Goal: Information Seeking & Learning: Learn about a topic

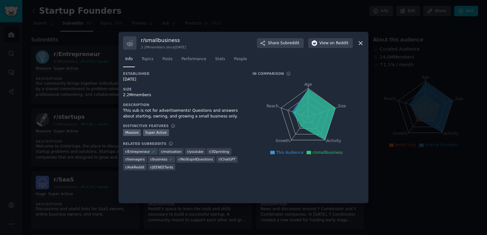
drag, startPoint x: 0, startPoint y: 0, endPoint x: 359, endPoint y: 44, distance: 361.9
click at [359, 44] on icon at bounding box center [361, 43] width 4 height 4
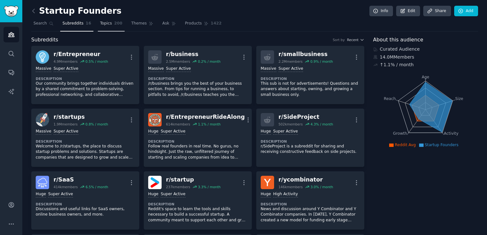
click at [102, 25] on span "Topics" at bounding box center [106, 24] width 12 height 6
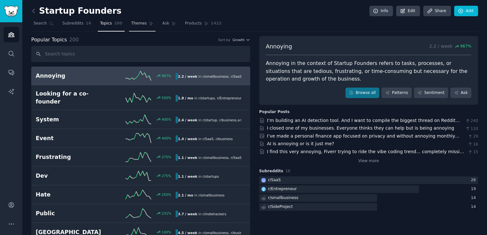
click at [132, 26] on link "Themes" at bounding box center [142, 24] width 27 height 13
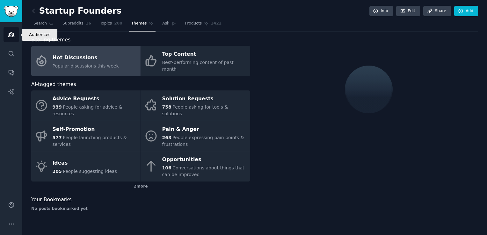
click at [11, 37] on icon "Sidebar" at bounding box center [11, 34] width 7 height 7
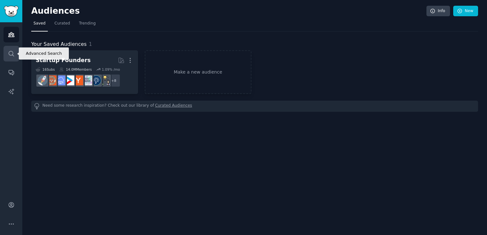
click at [10, 57] on icon "Sidebar" at bounding box center [11, 53] width 7 height 7
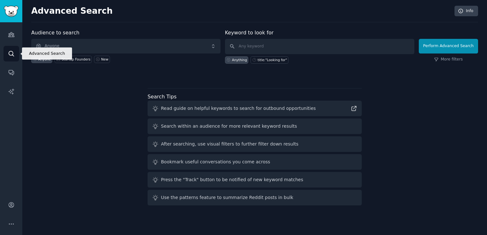
click at [10, 57] on icon "Sidebar" at bounding box center [11, 53] width 7 height 7
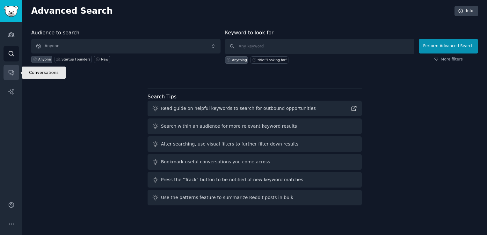
click at [11, 71] on icon "Sidebar" at bounding box center [11, 72] width 7 height 7
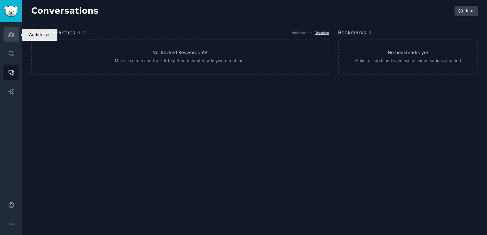
click at [14, 36] on icon "Sidebar" at bounding box center [11, 34] width 7 height 7
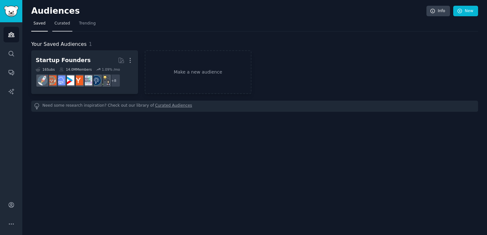
click at [59, 24] on span "Curated" at bounding box center [62, 24] width 16 height 6
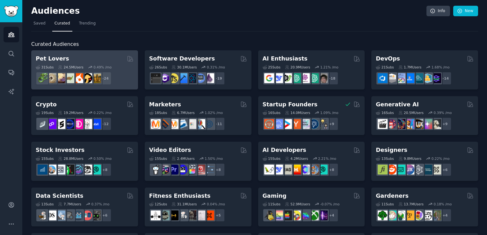
click at [82, 57] on div "Pet Lovers" at bounding box center [85, 59] width 98 height 8
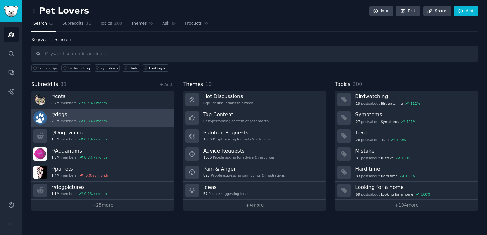
click at [89, 120] on div "0.3 % / month" at bounding box center [95, 121] width 23 height 4
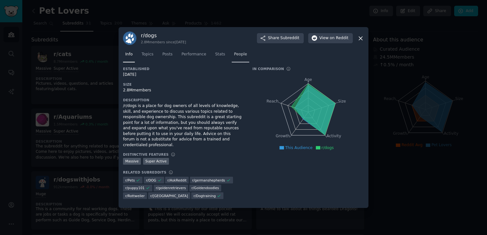
click at [237, 57] on span "People" at bounding box center [240, 55] width 13 height 6
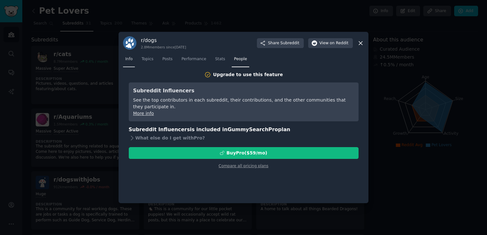
click at [129, 57] on span "Info" at bounding box center [128, 59] width 7 height 6
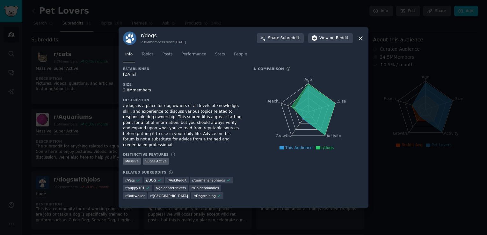
click at [359, 40] on icon at bounding box center [361, 39] width 4 height 4
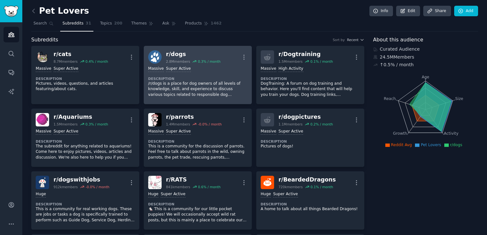
click at [207, 77] on dt "Description" at bounding box center [197, 78] width 99 height 4
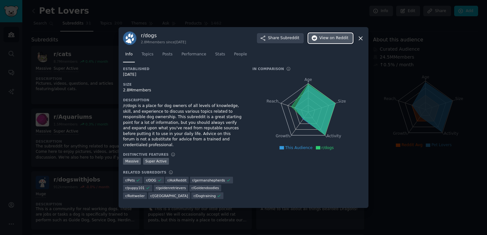
click at [325, 41] on span "View on Reddit" at bounding box center [333, 38] width 29 height 6
click at [361, 40] on icon at bounding box center [361, 39] width 4 height 4
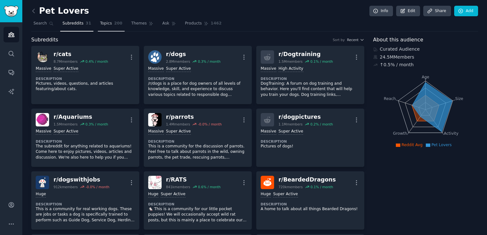
click at [107, 25] on link "Topics 200" at bounding box center [111, 24] width 27 height 13
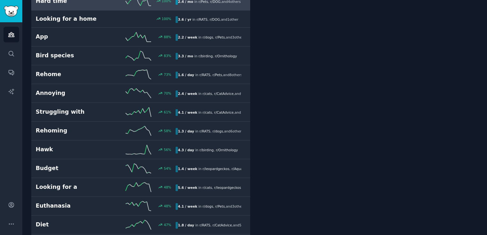
scroll to position [150, 0]
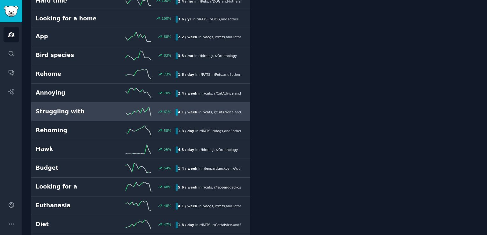
click at [84, 115] on link "Struggling with 61 % 4.1 / week in r/ cats , r/ CatAdvice , and 2 other s" at bounding box center [140, 112] width 219 height 19
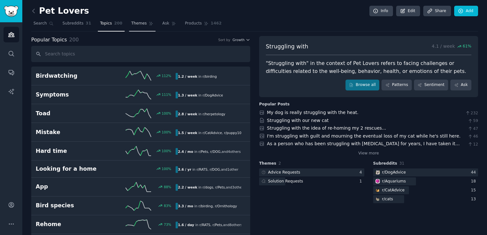
click at [130, 27] on link "Themes" at bounding box center [142, 24] width 27 height 13
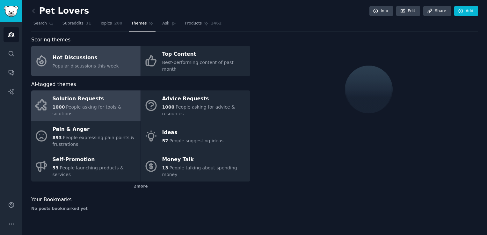
click at [91, 105] on span "People asking for tools & solutions" at bounding box center [87, 111] width 69 height 12
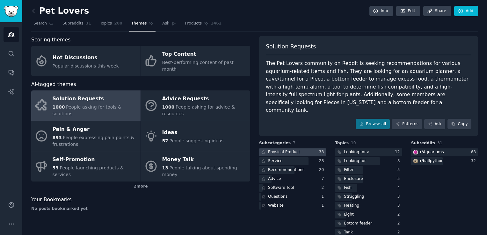
click at [308, 149] on div at bounding box center [292, 153] width 67 height 8
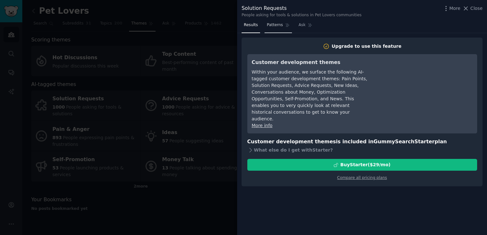
click at [277, 26] on span "Patterns" at bounding box center [275, 25] width 16 height 6
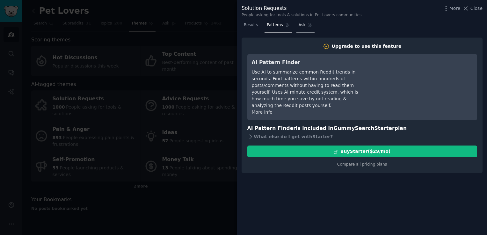
click at [302, 25] on link "Ask" at bounding box center [305, 26] width 18 height 13
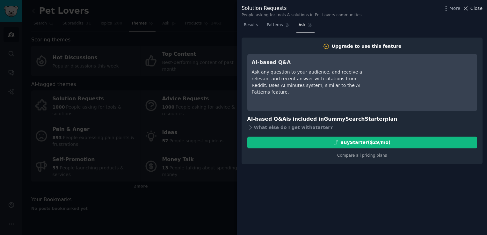
click at [474, 11] on span "Close" at bounding box center [476, 8] width 12 height 7
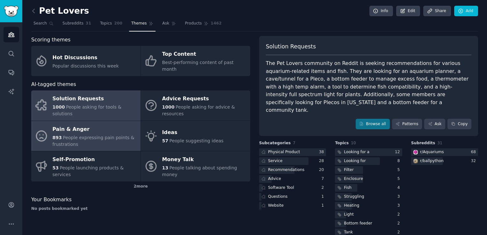
click at [107, 134] on div "893 People expressing pain points & frustrations" at bounding box center [95, 140] width 85 height 13
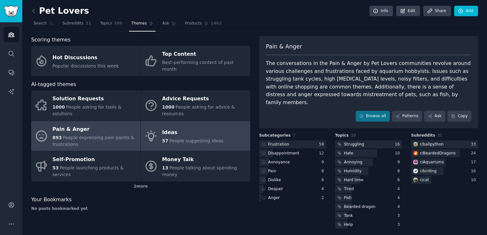
click at [156, 129] on icon at bounding box center [150, 135] width 13 height 13
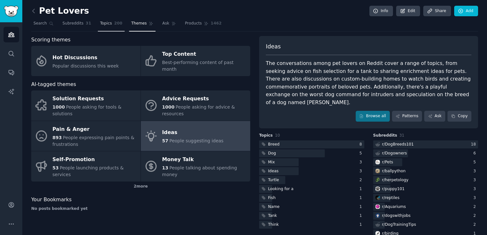
click at [107, 25] on link "Topics 200" at bounding box center [111, 24] width 27 height 13
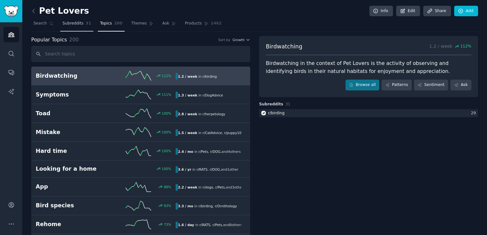
click at [70, 23] on span "Subreddits" at bounding box center [72, 24] width 21 height 6
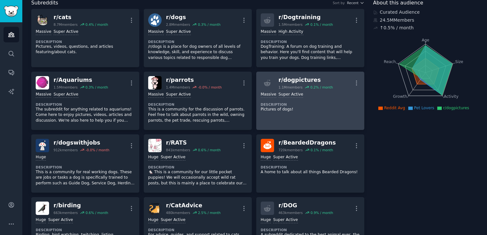
scroll to position [37, 0]
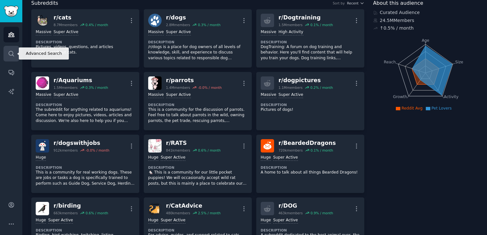
click at [11, 52] on icon "Sidebar" at bounding box center [11, 53] width 7 height 7
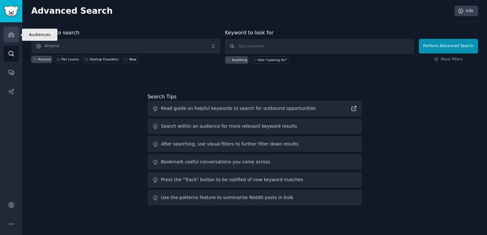
click at [11, 38] on icon "Sidebar" at bounding box center [11, 34] width 7 height 7
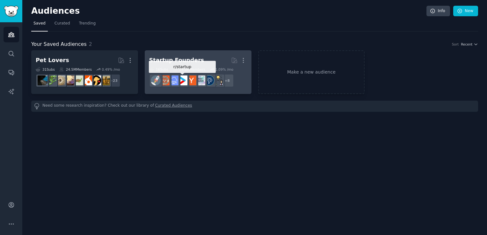
click at [184, 81] on img at bounding box center [183, 81] width 10 height 10
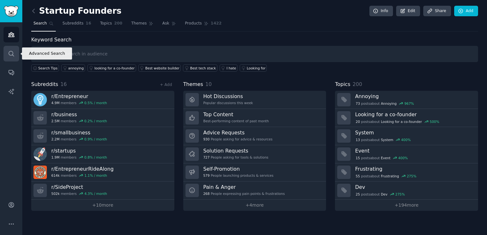
click at [14, 55] on icon "Sidebar" at bounding box center [11, 53] width 7 height 7
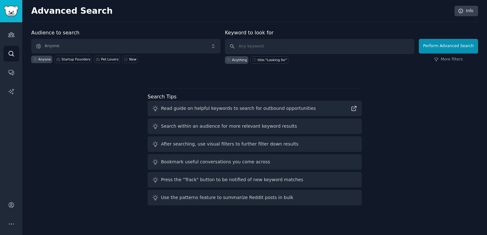
click at [204, 164] on div "Bookmark useful conversations you come across" at bounding box center [215, 162] width 109 height 7
click at [172, 161] on div "Bookmark useful conversations you come across" at bounding box center [215, 162] width 109 height 7
click at [153, 164] on icon at bounding box center [155, 162] width 7 height 7
click at [10, 68] on link "Conversations" at bounding box center [12, 73] width 16 height 16
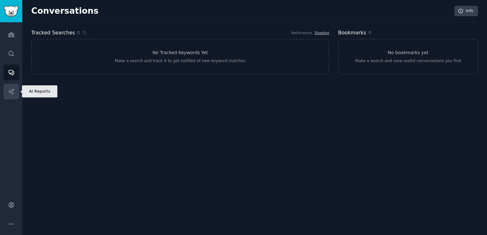
click at [11, 91] on icon "Sidebar" at bounding box center [10, 91] width 5 height 5
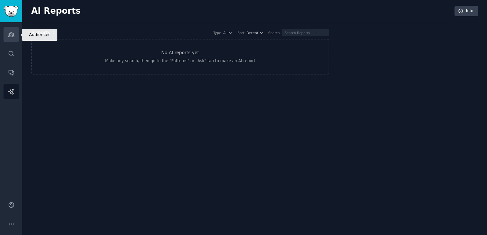
click at [11, 33] on icon "Sidebar" at bounding box center [11, 34] width 7 height 7
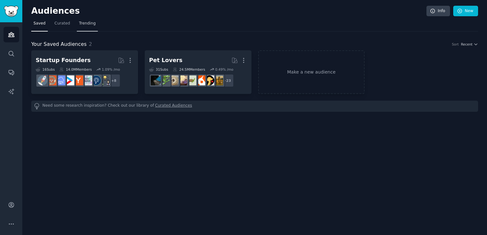
click at [85, 24] on span "Trending" at bounding box center [87, 24] width 17 height 6
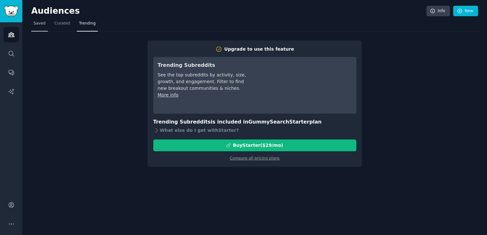
click at [43, 28] on link "Saved" at bounding box center [39, 24] width 17 height 13
